Goal: Task Accomplishment & Management: Manage account settings

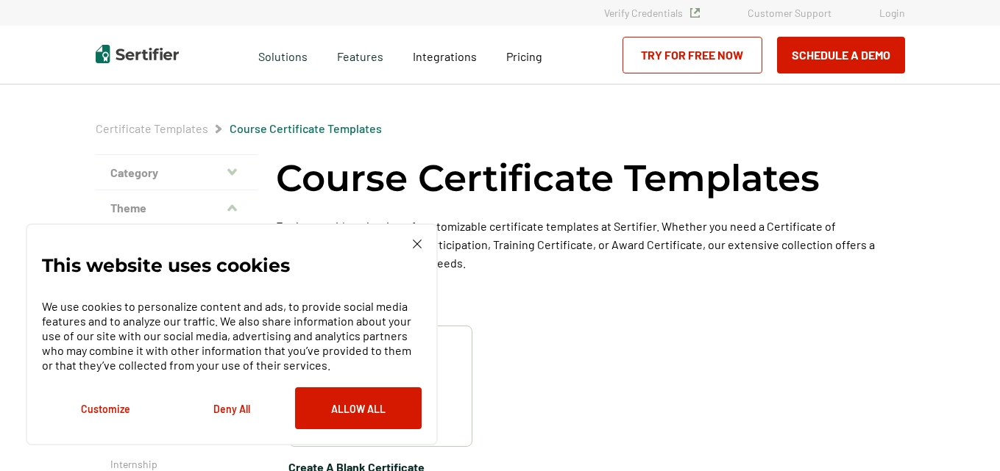
click at [889, 14] on link "Login" at bounding box center [892, 13] width 26 height 13
click at [888, 13] on link "Login" at bounding box center [892, 13] width 26 height 13
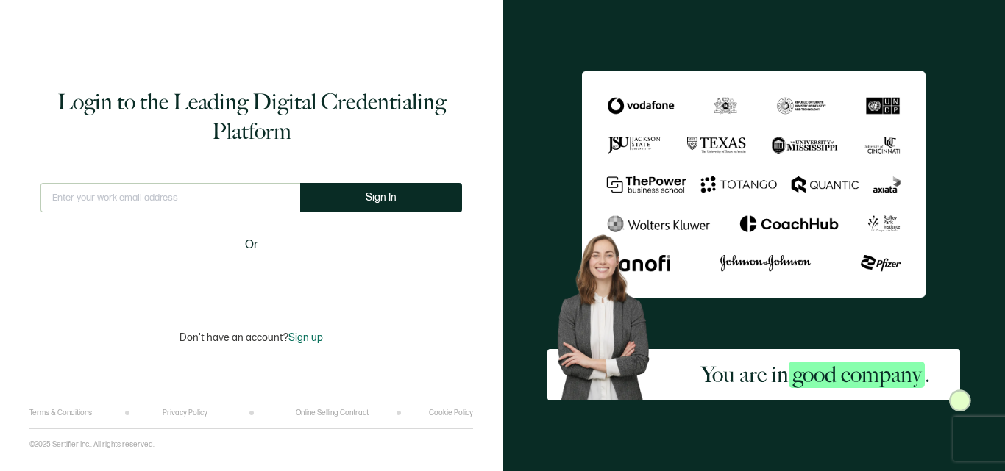
click at [126, 202] on input "text" at bounding box center [170, 197] width 260 height 29
